Goal: Navigation & Orientation: Find specific page/section

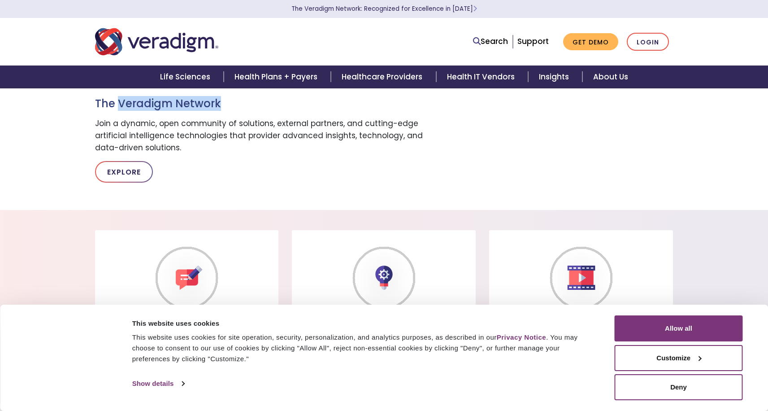
drag, startPoint x: 123, startPoint y: 156, endPoint x: 256, endPoint y: 156, distance: 132.7
click at [256, 110] on h3 "The Veradigm Network" at bounding box center [261, 103] width 332 height 13
drag, startPoint x: 218, startPoint y: 152, endPoint x: 151, endPoint y: 152, distance: 67.7
click at [157, 110] on h3 "The Veradigm Network" at bounding box center [261, 103] width 332 height 13
click at [151, 110] on h3 "The Veradigm Network" at bounding box center [261, 103] width 332 height 13
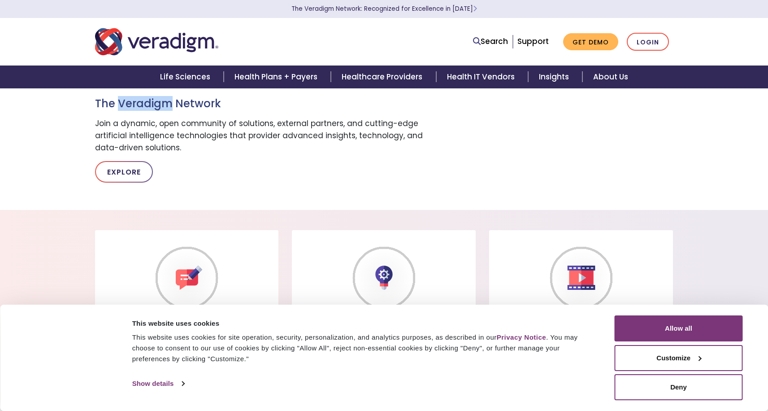
click at [151, 110] on h3 "The Veradigm Network" at bounding box center [261, 103] width 332 height 13
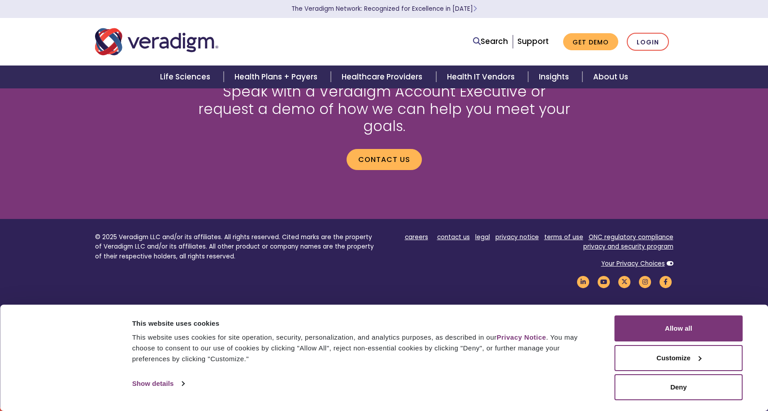
scroll to position [1182, 0]
